Goal: Task Accomplishment & Management: Complete application form

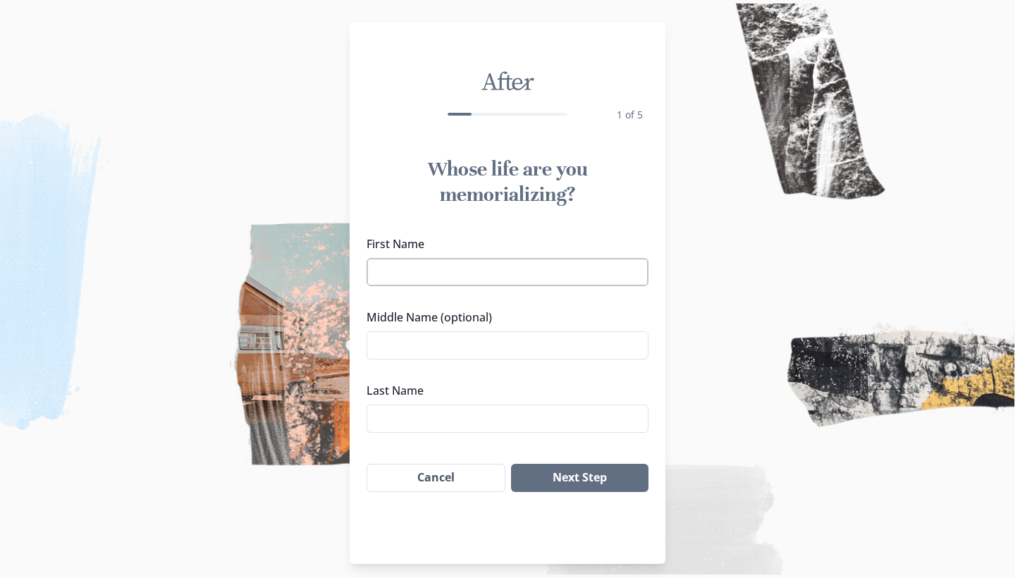
click at [539, 268] on input "First Name" at bounding box center [508, 272] width 282 height 28
type input "[PERSON_NAME]"
click at [519, 343] on input "Middle Name (optional)" at bounding box center [508, 345] width 282 height 28
type input "[PERSON_NAME]"
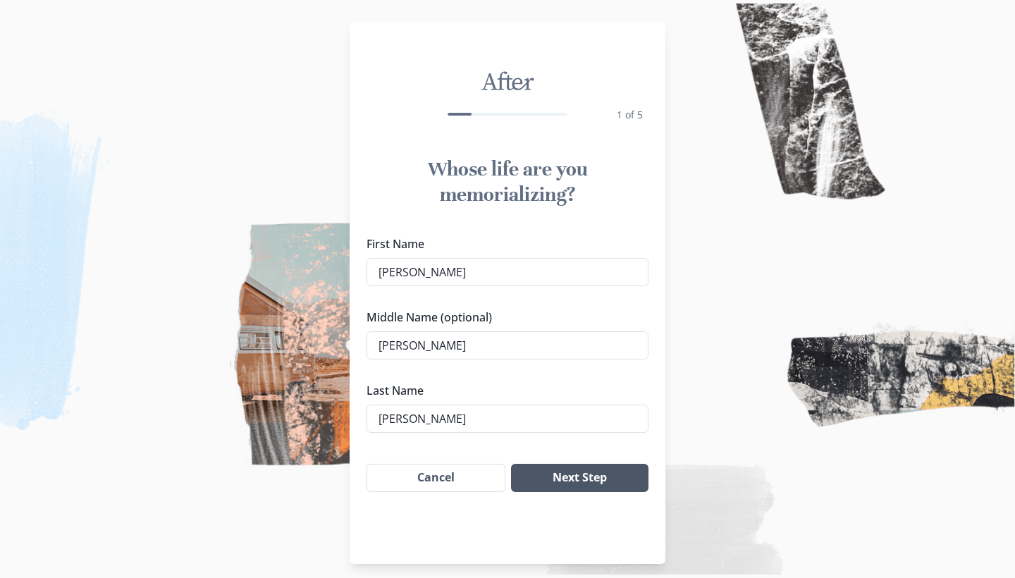
click at [563, 484] on button "Next Step" at bounding box center [579, 478] width 137 height 28
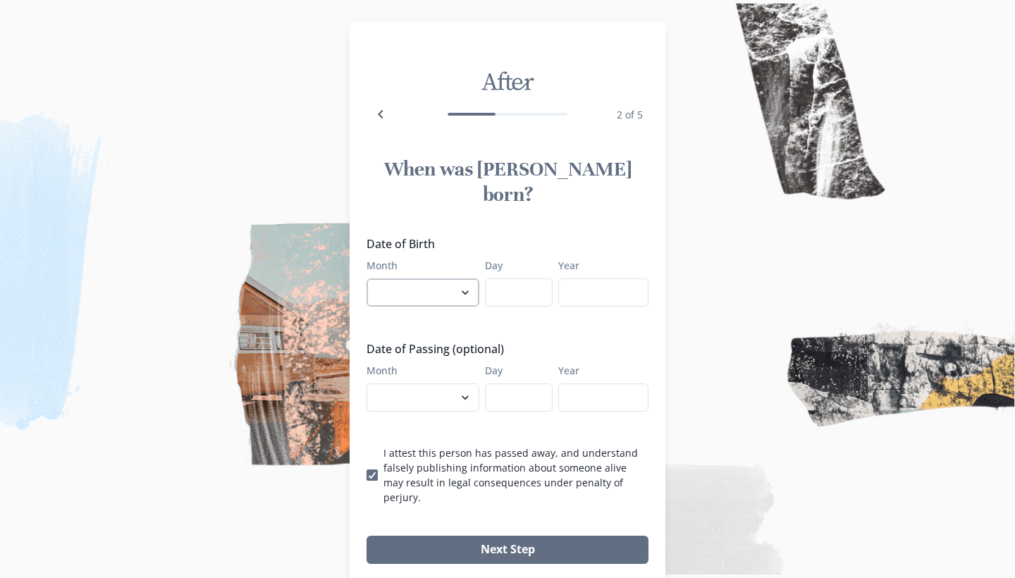
select select "9"
click at [507, 278] on input "Day" at bounding box center [519, 292] width 68 height 28
type input "5"
click at [589, 278] on input "Year" at bounding box center [603, 292] width 90 height 28
type input "1965"
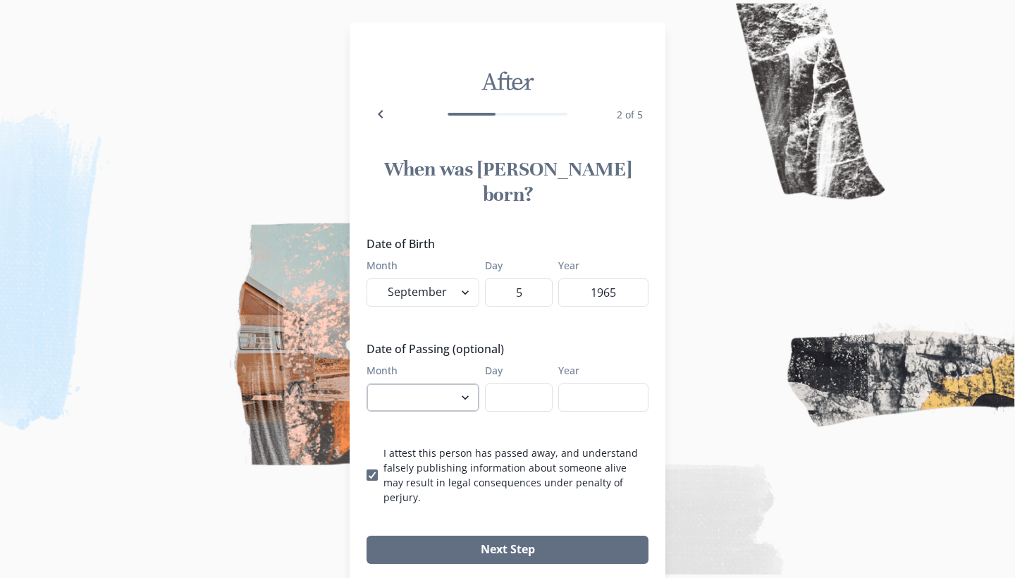
select select "9"
click at [514, 383] on input "Day" at bounding box center [519, 397] width 68 height 28
type input "21"
click at [577, 383] on input "Year" at bounding box center [603, 397] width 90 height 28
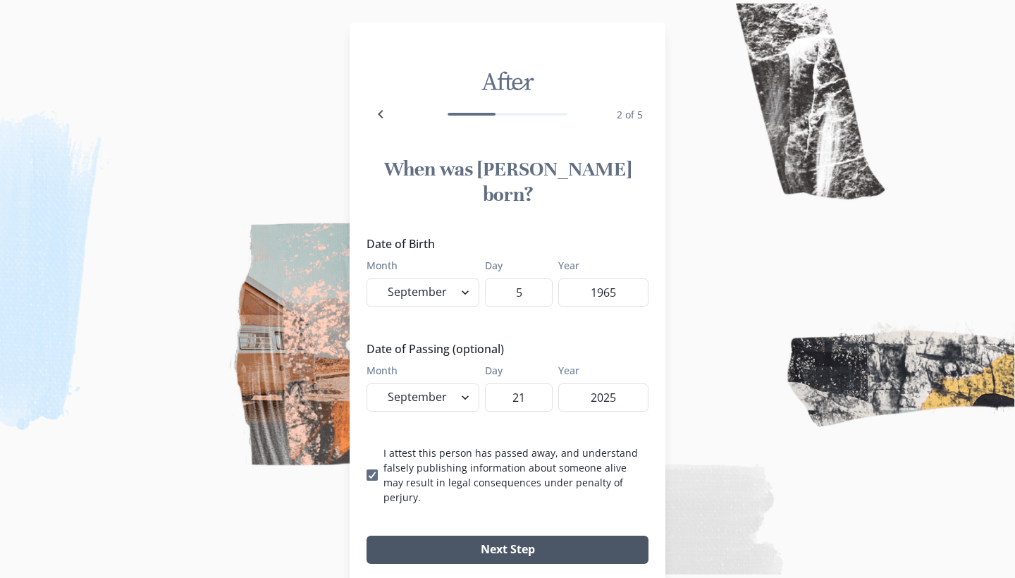
type input "2025"
click at [397, 536] on button "Next Step" at bounding box center [508, 550] width 282 height 28
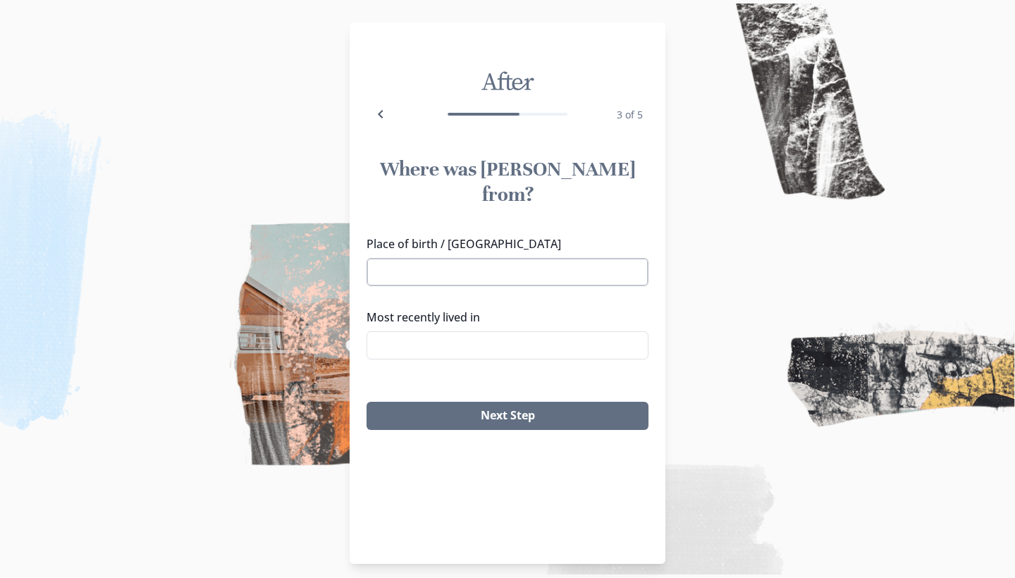
click at [471, 258] on input "Place of birth / [GEOGRAPHIC_DATA]" at bounding box center [508, 272] width 282 height 28
click at [412, 273] on li "[GEOGRAPHIC_DATA], [GEOGRAPHIC_DATA]" at bounding box center [507, 273] width 281 height 23
type input "[GEOGRAPHIC_DATA], [GEOGRAPHIC_DATA]"
click at [408, 331] on input "Most recently lived in" at bounding box center [508, 345] width 282 height 28
click at [388, 350] on li "La Crosse, [GEOGRAPHIC_DATA]" at bounding box center [507, 346] width 281 height 23
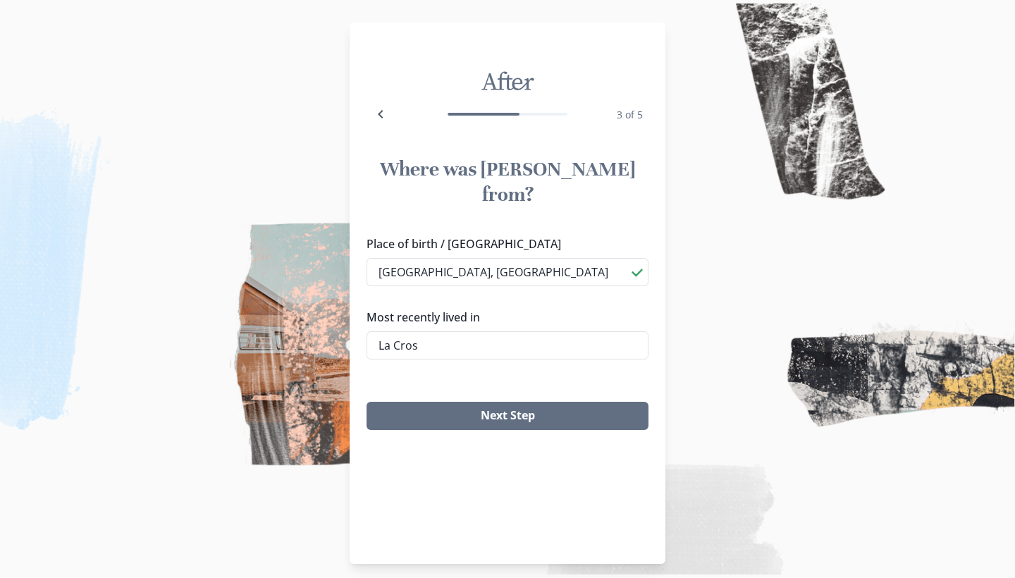
type input "La Crosse, [GEOGRAPHIC_DATA]"
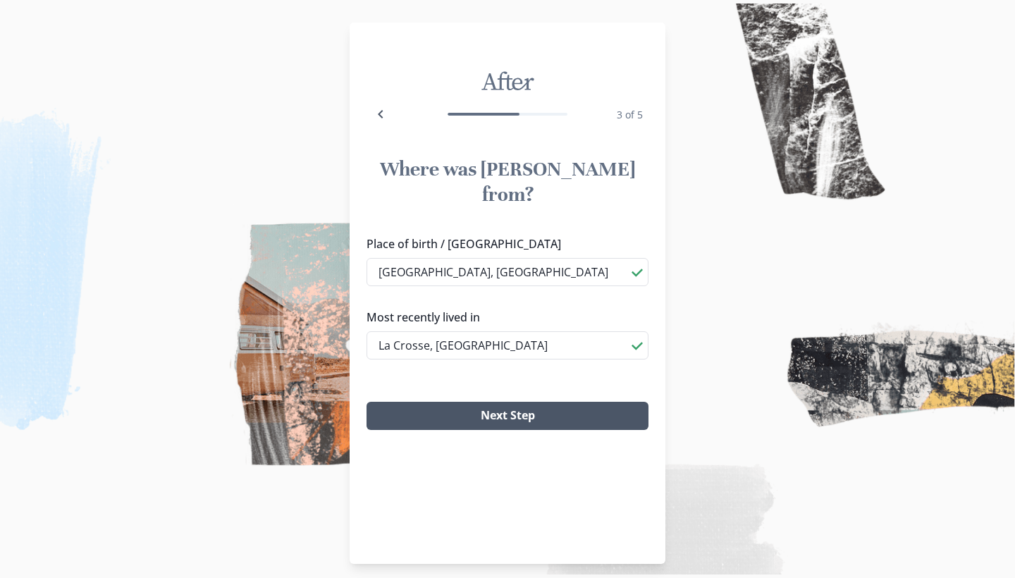
click at [428, 402] on button "Next Step" at bounding box center [508, 416] width 282 height 28
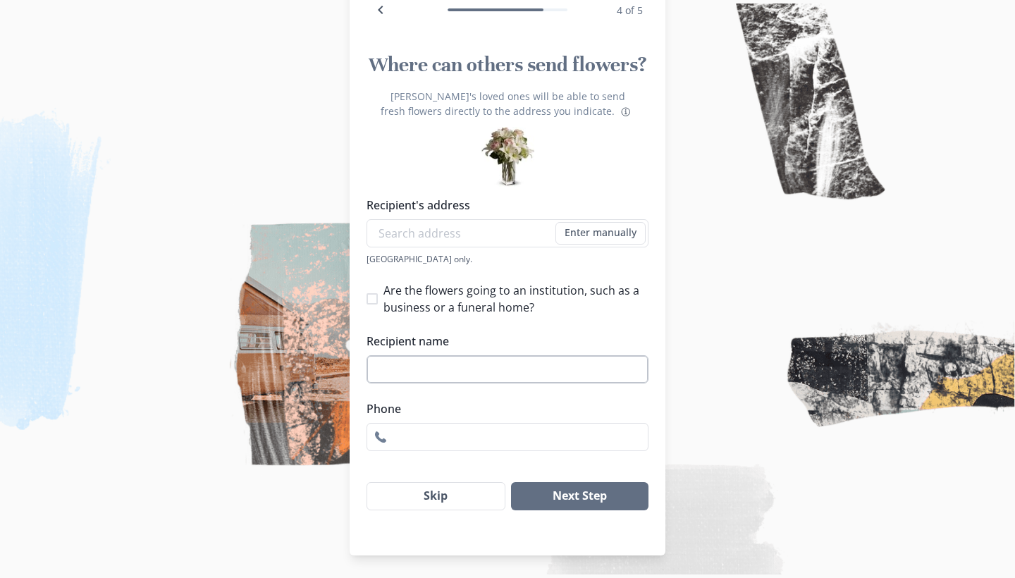
scroll to position [119, 0]
click at [466, 496] on button "Skip" at bounding box center [436, 496] width 139 height 28
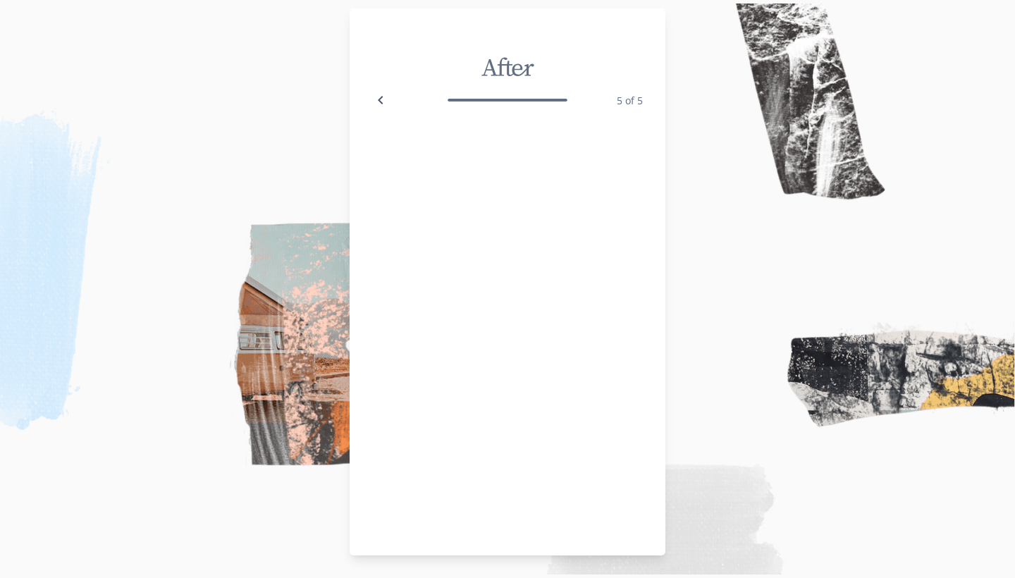
scroll to position [8, 0]
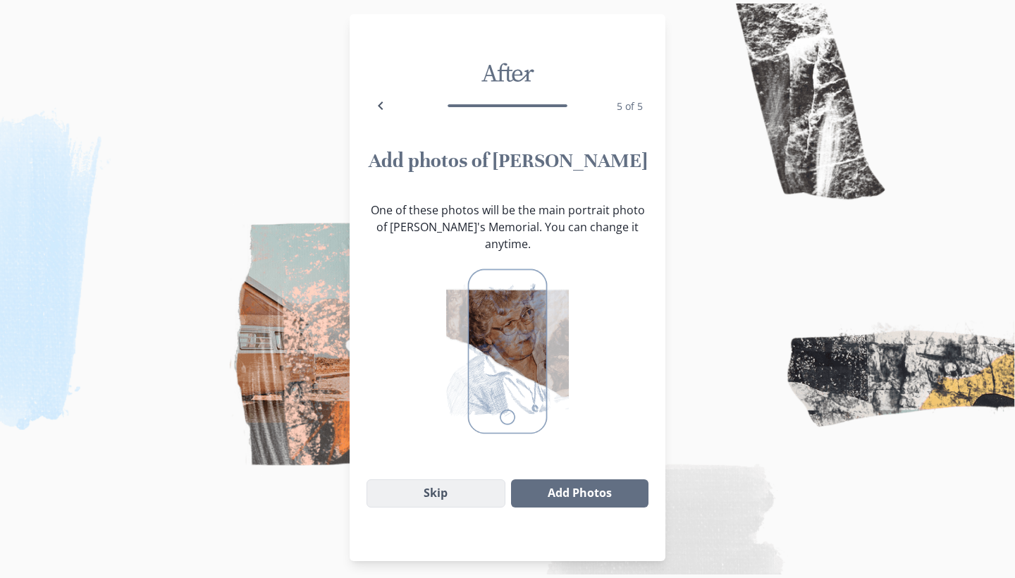
click at [459, 479] on button "Skip" at bounding box center [436, 493] width 139 height 28
